Goal: Task Accomplishment & Management: Manage account settings

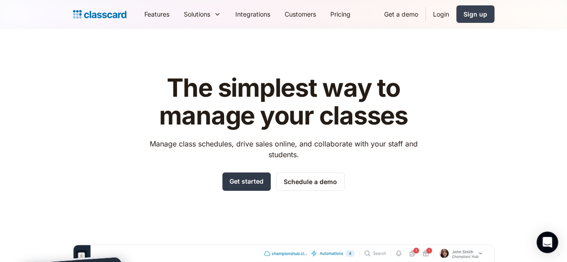
click at [225, 184] on link "Get started" at bounding box center [246, 181] width 48 height 18
click at [456, 17] on link "Login" at bounding box center [441, 14] width 30 height 20
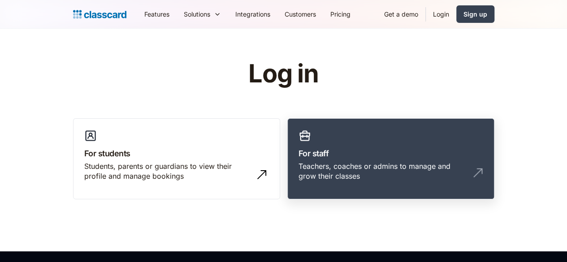
click at [382, 140] on link "For staff Teachers, coaches or admins to manage and grow their classes" at bounding box center [390, 159] width 207 height 82
